Goal: Information Seeking & Learning: Learn about a topic

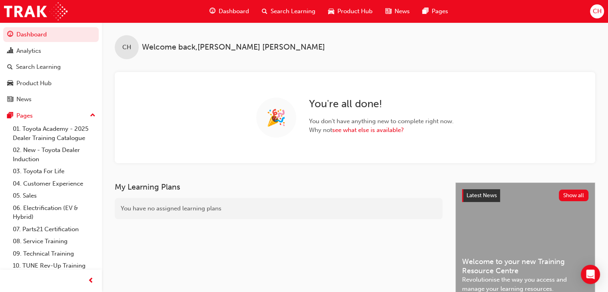
click at [291, 8] on span "Search Learning" at bounding box center [292, 11] width 45 height 9
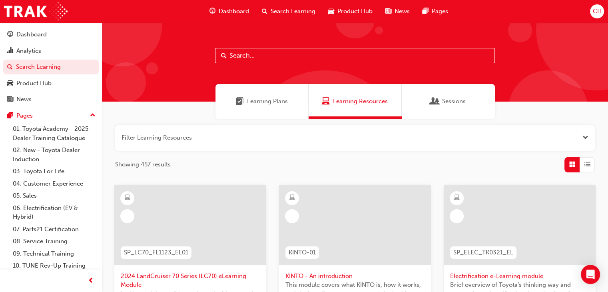
click at [261, 56] on input "text" at bounding box center [355, 55] width 280 height 15
type input "WSC"
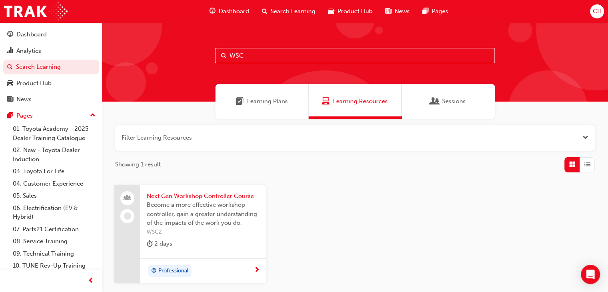
click at [193, 195] on span "Next Gen Workshop Controller Course" at bounding box center [203, 195] width 113 height 9
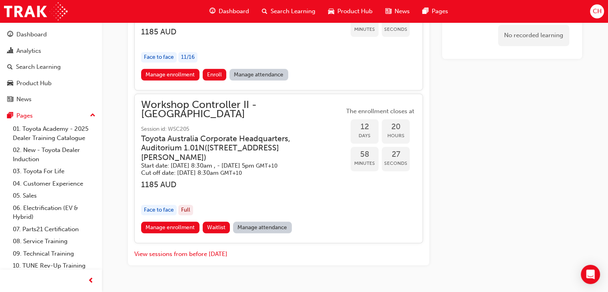
scroll to position [827, 0]
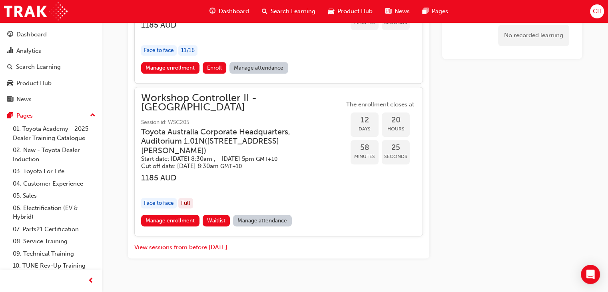
drag, startPoint x: 142, startPoint y: 111, endPoint x: 273, endPoint y: 121, distance: 131.8
click at [273, 127] on h3 "Toyota Australia Corporate Headquarters, Auditorium 1.01N ( [STREET_ADDRESS][PE…" at bounding box center [236, 141] width 190 height 28
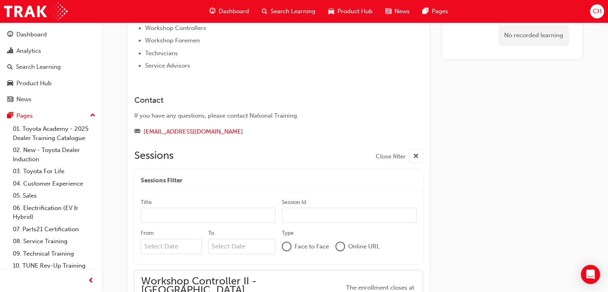
scroll to position [364, 0]
